Goal: Register for event/course

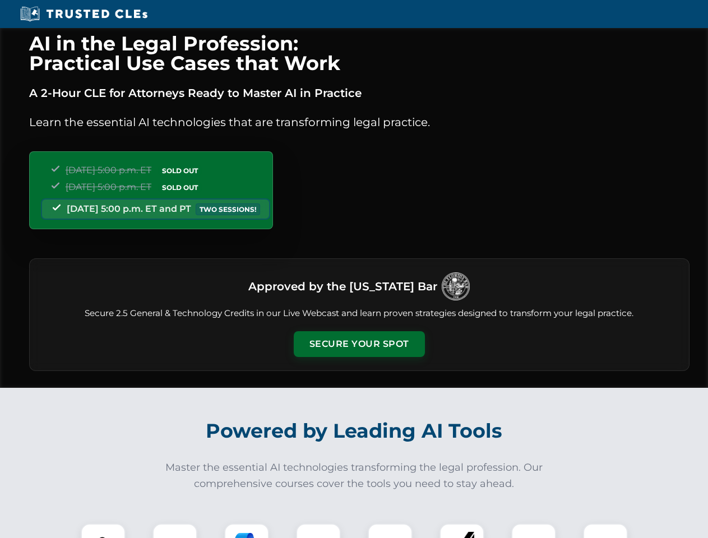
click at [359, 344] on button "Secure Your Spot" at bounding box center [359, 344] width 131 height 26
click at [103, 531] on img at bounding box center [103, 546] width 33 height 33
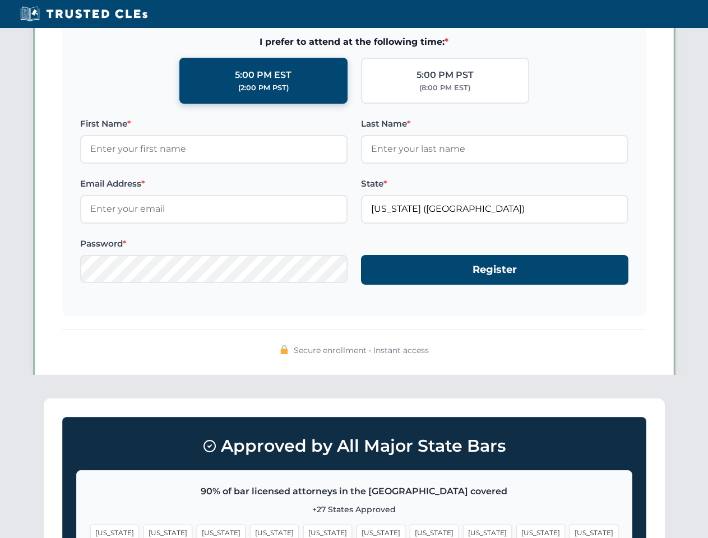
click at [410, 531] on span "[US_STATE]" at bounding box center [434, 533] width 49 height 16
click at [516, 531] on span "[US_STATE]" at bounding box center [540, 533] width 49 height 16
